Goal: Check status: Check status

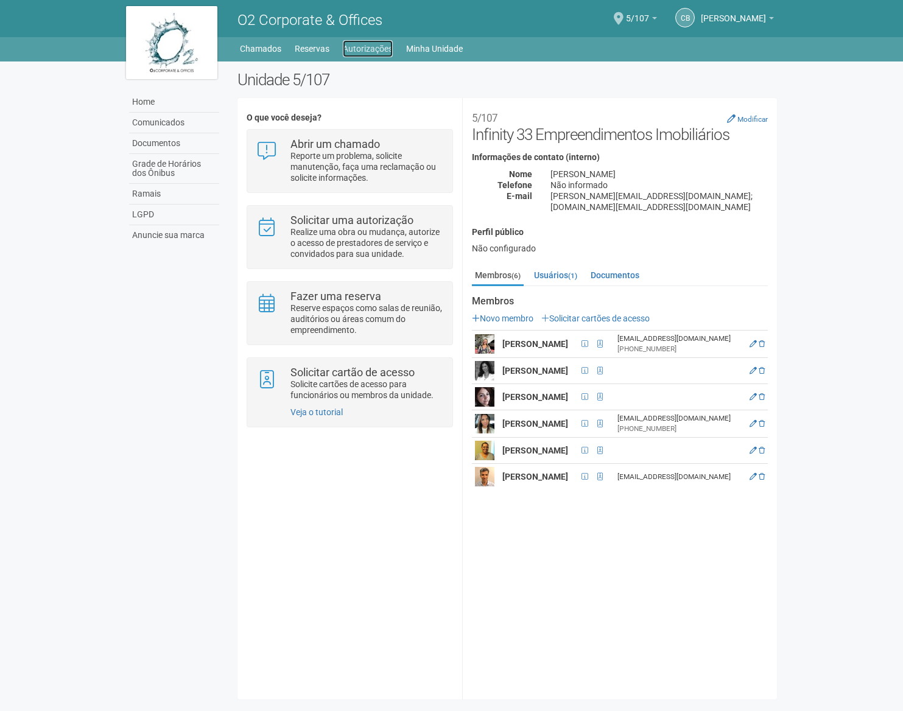
click at [352, 45] on link "Autorizações" at bounding box center [368, 48] width 50 height 17
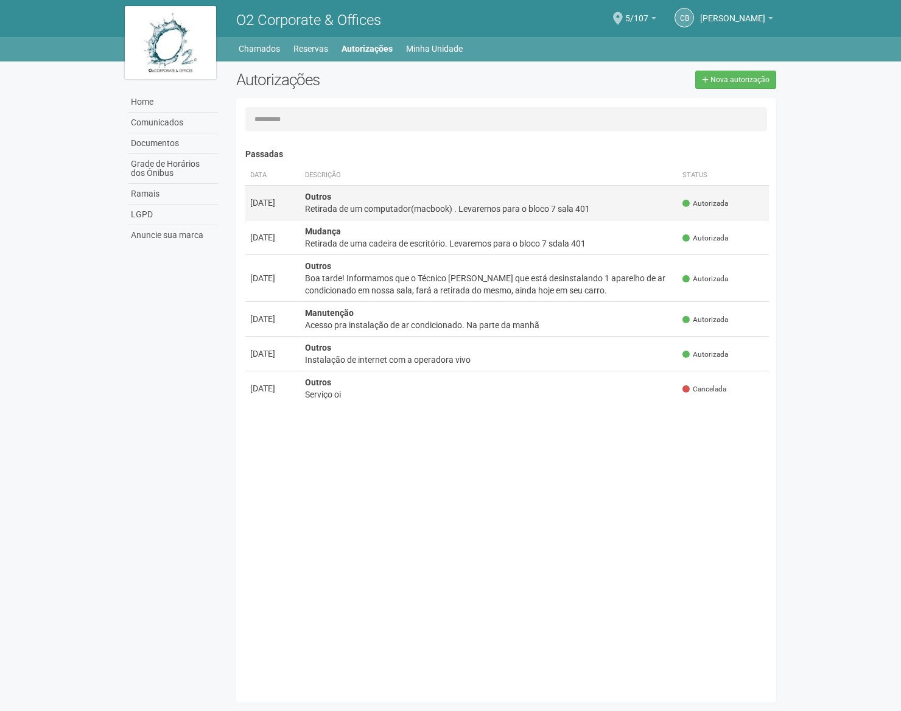
click at [603, 212] on div "Retirada de um computador(macbook) . Levaremos para o bloco 7 sala 401" at bounding box center [489, 209] width 368 height 12
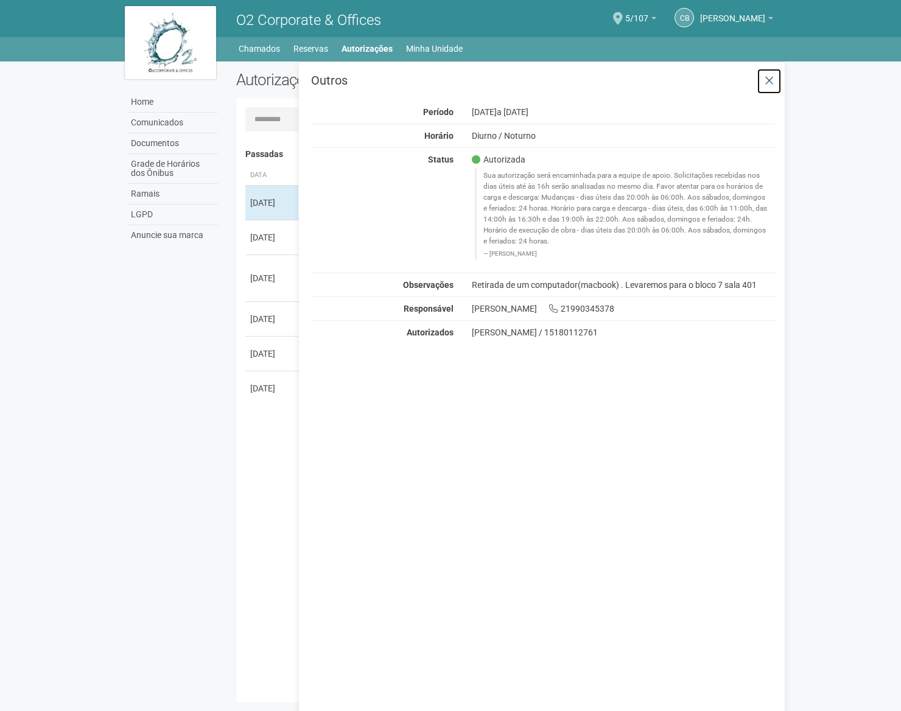
click at [772, 83] on icon at bounding box center [768, 81] width 9 height 12
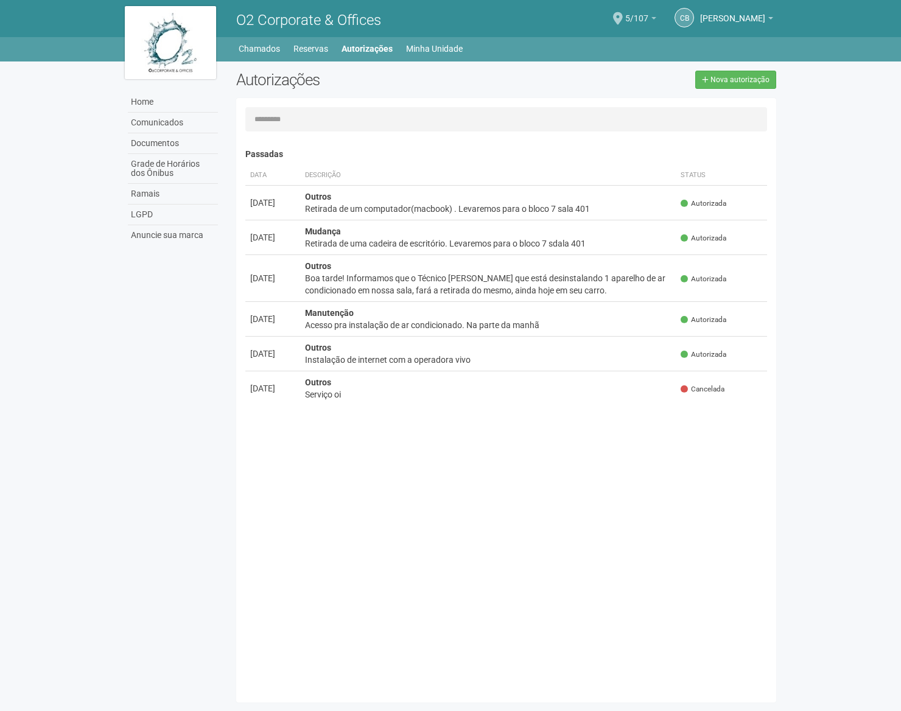
click at [655, 21] on link "5/107" at bounding box center [640, 20] width 31 height 10
click at [582, 71] on link "Ir para a unidade" at bounding box center [607, 67] width 121 height 15
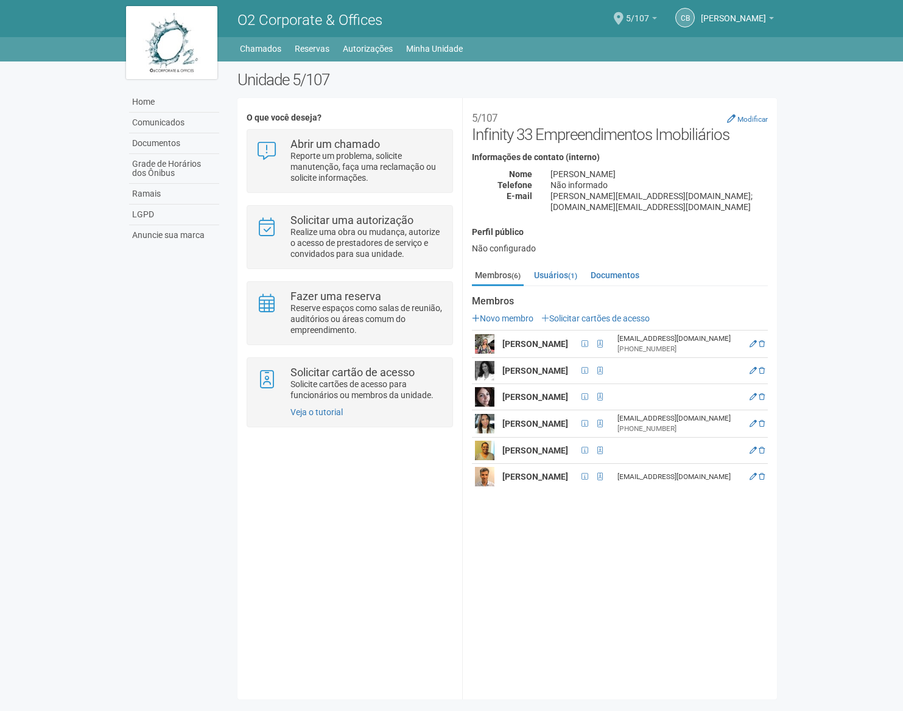
click at [657, 19] on link "5/107" at bounding box center [641, 20] width 31 height 10
click at [656, 19] on b at bounding box center [654, 18] width 5 height 2
click at [595, 68] on link "Ir para a unidade" at bounding box center [608, 67] width 121 height 15
click at [767, 17] on link "[PERSON_NAME]" at bounding box center [737, 20] width 73 height 10
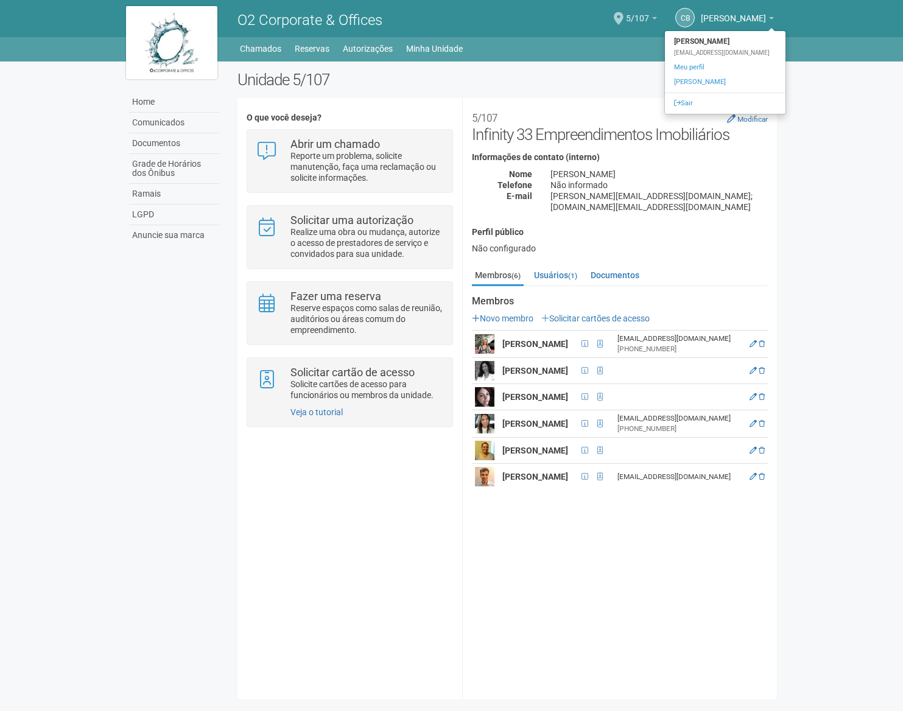
click at [634, 13] on span "5/107" at bounding box center [637, 12] width 23 height 21
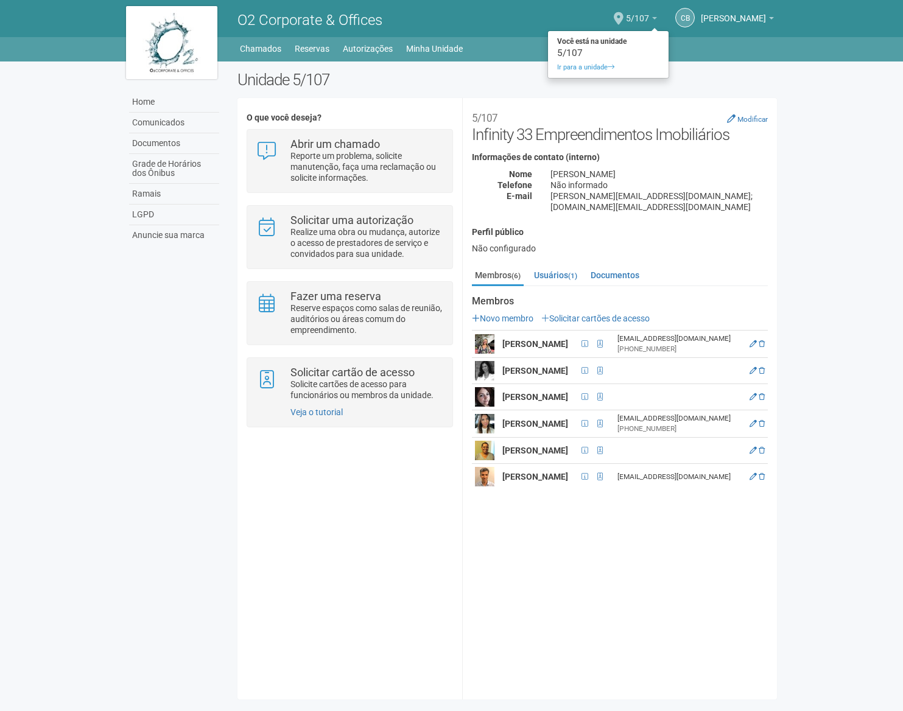
click at [660, 20] on div "CB Carolina Barreto Carolina Barreto contato@infinity33.com.br Meu perfil Alter…" at bounding box center [646, 18] width 267 height 33
click at [660, 20] on div "CB Carolina Barreto Carolina Barreto contato@infinity33.com.br Meu perfil Alter…" at bounding box center [715, 19] width 117 height 35
click at [656, 19] on b at bounding box center [654, 18] width 5 height 2
click at [579, 54] on div "5/107" at bounding box center [608, 53] width 121 height 9
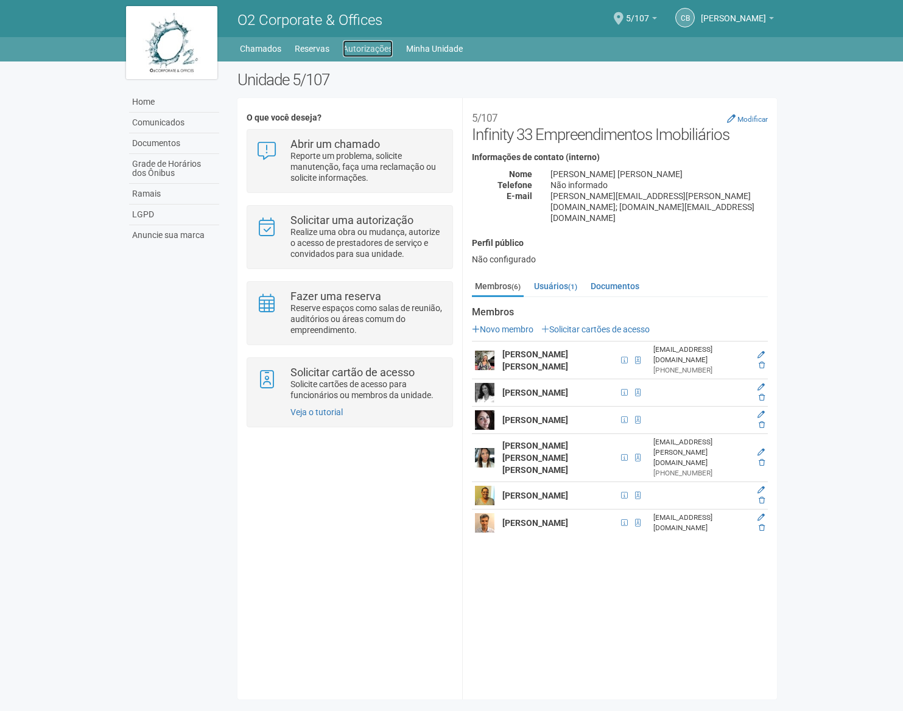
click at [352, 48] on link "Autorizações" at bounding box center [368, 48] width 50 height 17
